Goal: Book appointment/travel/reservation

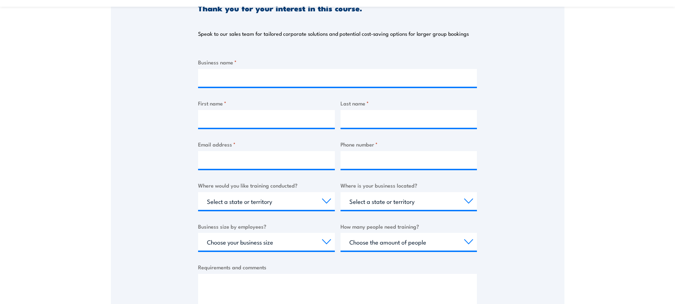
scroll to position [106, 0]
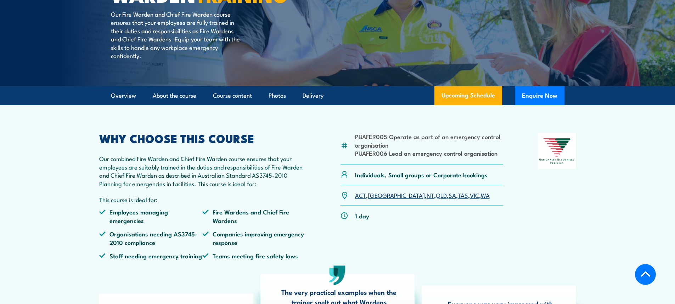
scroll to position [142, 0]
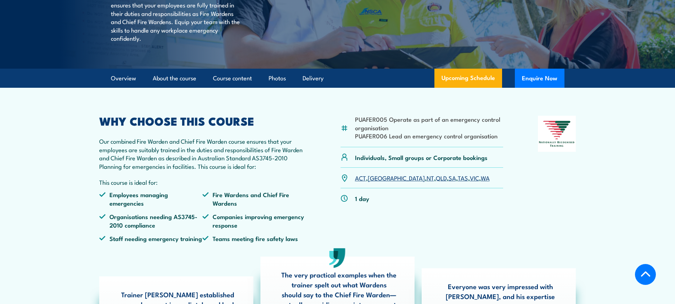
click at [470, 182] on link "VIC" at bounding box center [474, 178] width 9 height 8
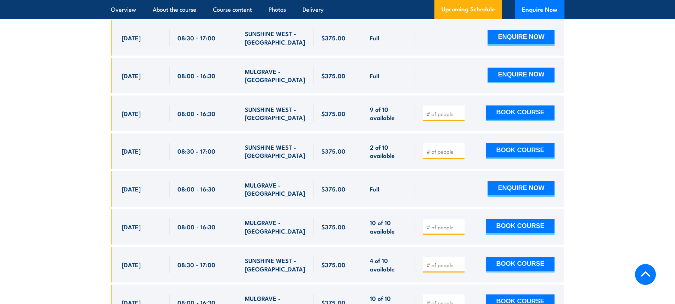
scroll to position [1396, 0]
